Goal: Information Seeking & Learning: Learn about a topic

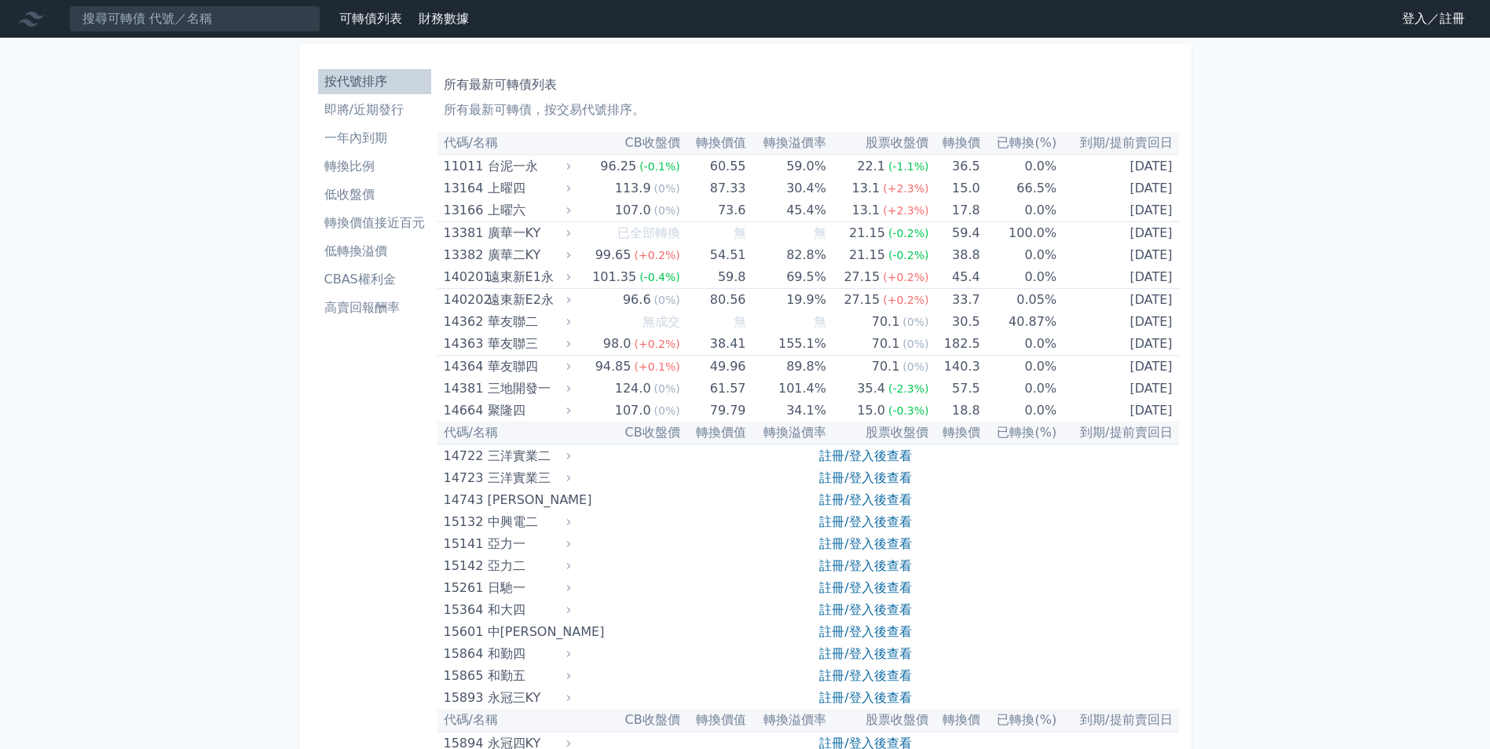
click at [1448, 28] on link "登入／註冊" at bounding box center [1433, 18] width 88 height 25
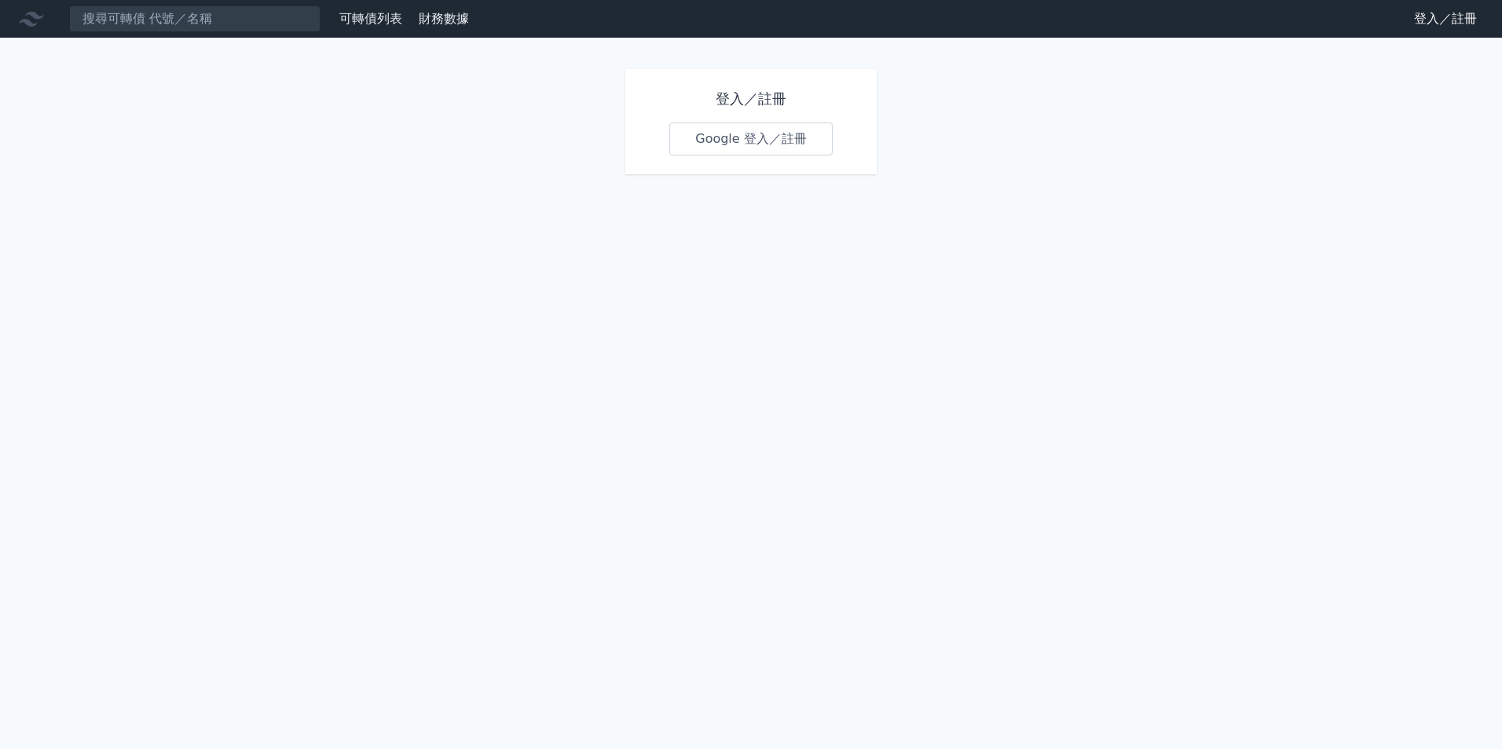
click at [756, 143] on link "Google 登入／註冊" at bounding box center [750, 139] width 163 height 33
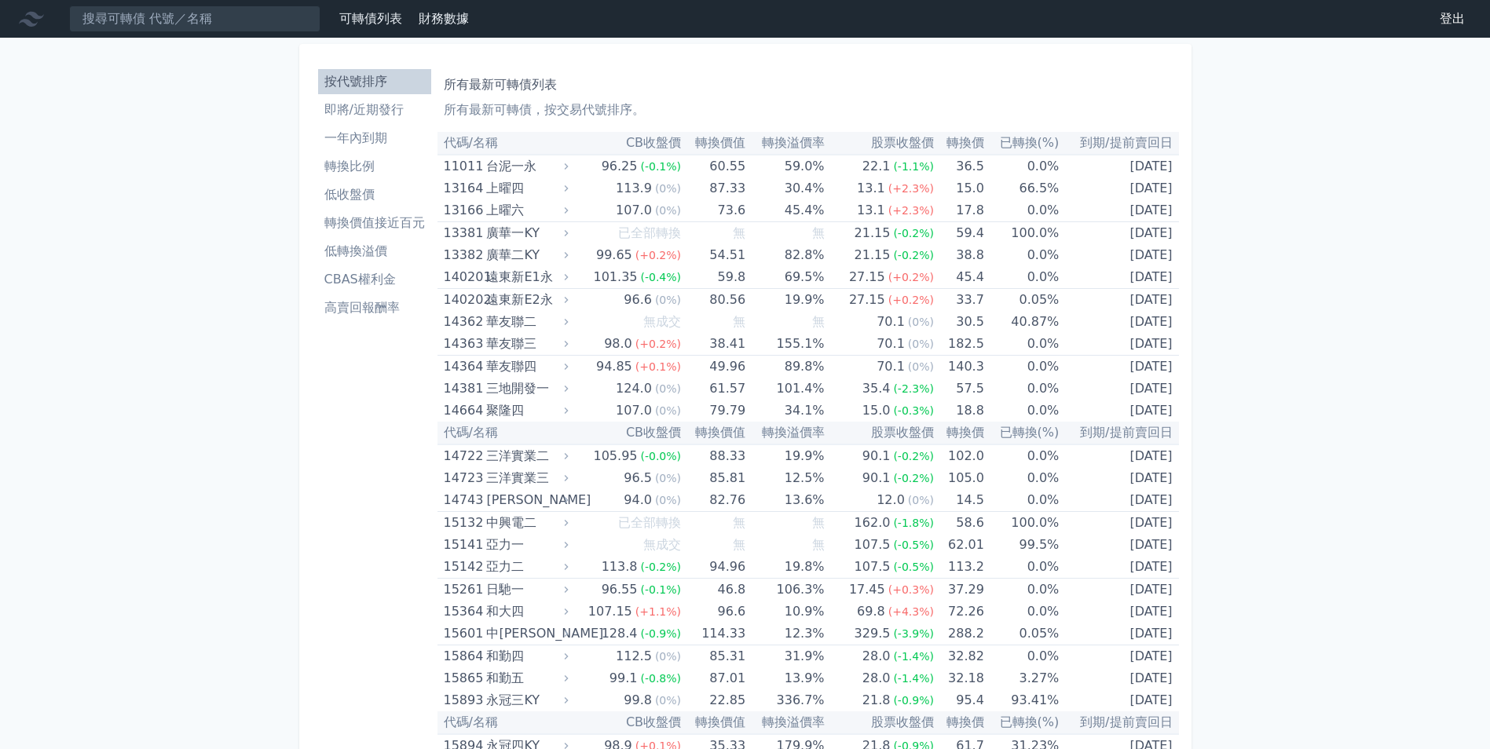
click at [388, 232] on li "轉換價值接近百元" at bounding box center [374, 223] width 113 height 19
click at [409, 212] on link "轉換價值接近百元" at bounding box center [374, 222] width 113 height 25
click at [366, 229] on li "轉換價值接近百元" at bounding box center [374, 223] width 113 height 19
click at [361, 221] on li "轉換價值接近百元" at bounding box center [374, 223] width 113 height 19
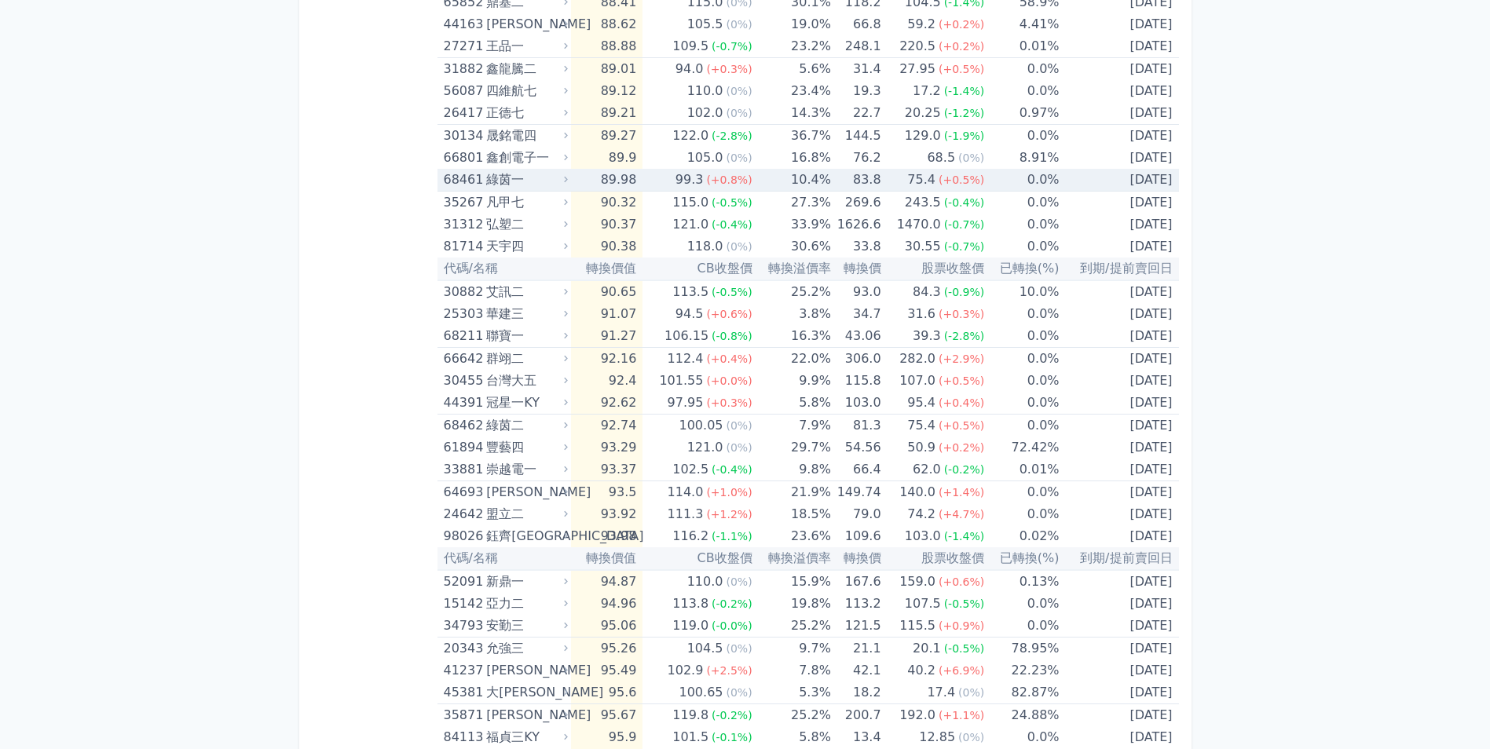
scroll to position [1461, 0]
